Goal: Information Seeking & Learning: Learn about a topic

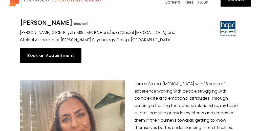
scroll to position [21, 0]
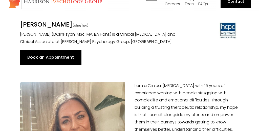
click at [64, 59] on link "Book an Appointment" at bounding box center [51, 57] width 62 height 15
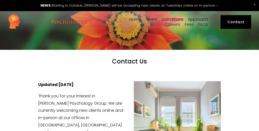
click at [188, 25] on link "Fees" at bounding box center [189, 24] width 9 height 5
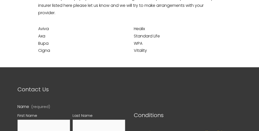
scroll to position [227, 0]
